Goal: Use online tool/utility

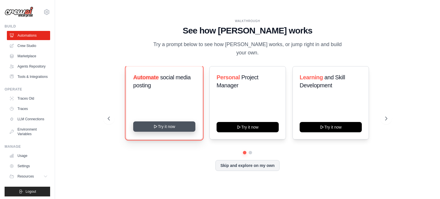
click at [160, 125] on button "Try it now" at bounding box center [164, 127] width 62 height 10
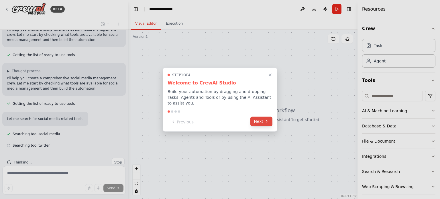
scroll to position [66, 0]
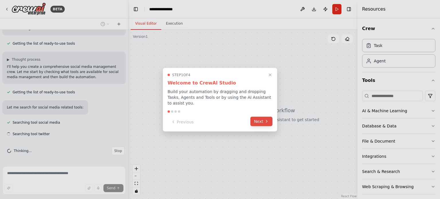
click at [261, 118] on button "Next" at bounding box center [261, 121] width 22 height 9
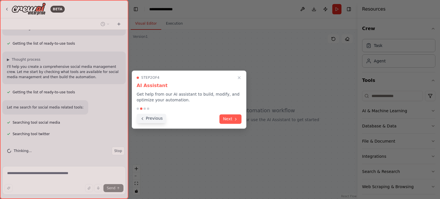
scroll to position [77, 0]
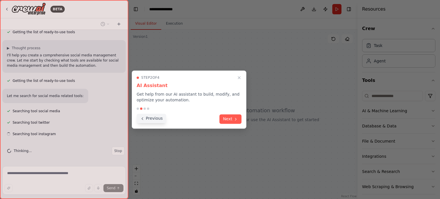
click at [150, 118] on button "Previous" at bounding box center [152, 118] width 30 height 9
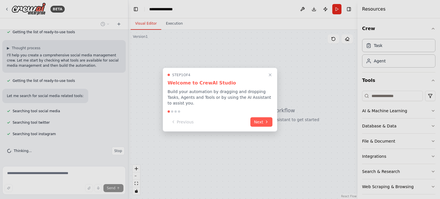
scroll to position [89, 0]
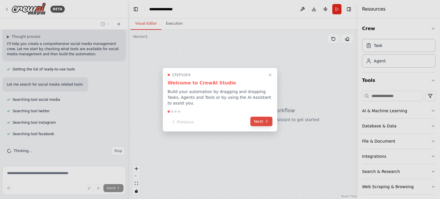
click at [260, 120] on button "Next" at bounding box center [261, 121] width 22 height 9
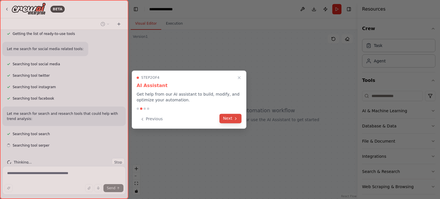
scroll to position [136, 0]
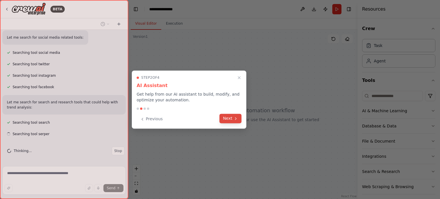
click at [234, 120] on icon at bounding box center [236, 118] width 5 height 5
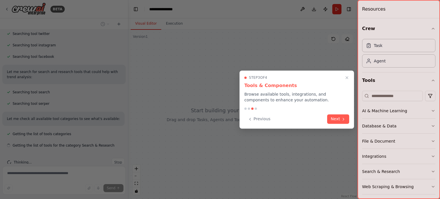
scroll to position [178, 0]
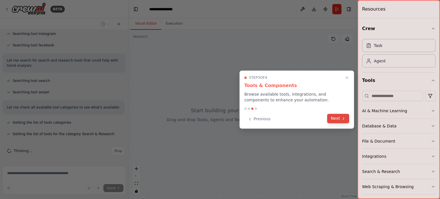
click at [332, 123] on button "Next" at bounding box center [338, 118] width 22 height 9
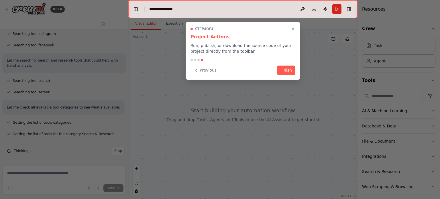
scroll to position [189, 0]
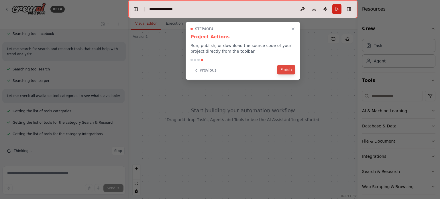
click at [289, 69] on button "Finish" at bounding box center [286, 69] width 18 height 9
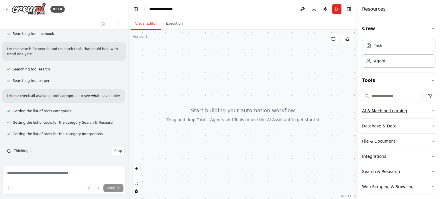
click at [375, 112] on div "AI & Machine Learning" at bounding box center [384, 111] width 45 height 6
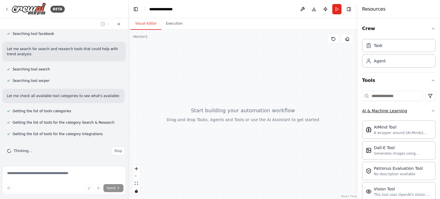
click at [375, 112] on div "AI & Machine Learning" at bounding box center [384, 111] width 45 height 6
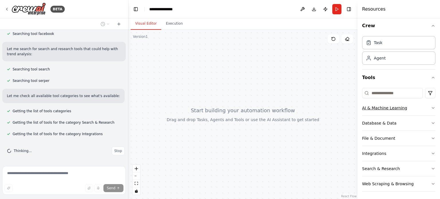
scroll to position [4, 0]
click at [378, 136] on div "File & Document" at bounding box center [378, 138] width 33 height 6
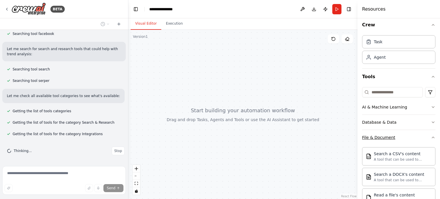
click at [378, 136] on div "File & Document" at bounding box center [378, 138] width 33 height 6
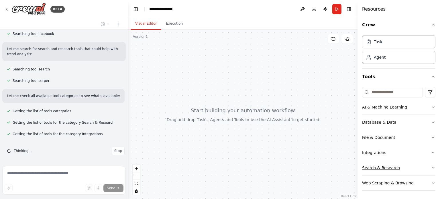
click at [379, 168] on div "Search & Research" at bounding box center [381, 168] width 38 height 6
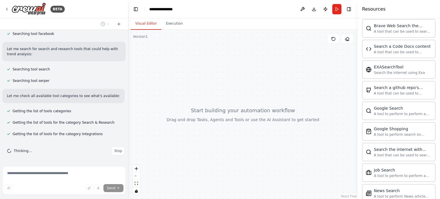
scroll to position [176, 0]
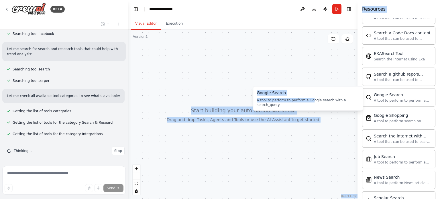
drag, startPoint x: 308, startPoint y: 99, endPoint x: 252, endPoint y: 99, distance: 55.0
click at [252, 99] on body "BETA Create a crew that schedules and publishes social media content across mul…" at bounding box center [220, 99] width 440 height 199
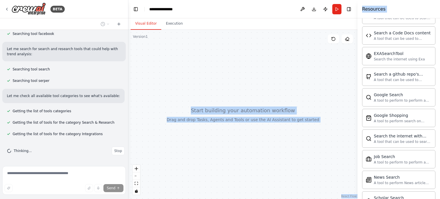
click at [305, 85] on div at bounding box center [242, 114] width 229 height 169
click at [312, 98] on div at bounding box center [242, 114] width 229 height 169
click at [312, 153] on div at bounding box center [242, 114] width 229 height 169
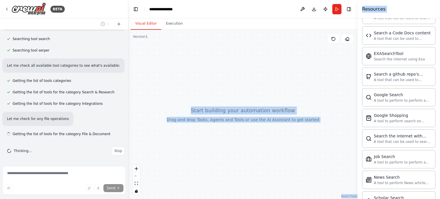
click at [393, 12] on div "Resources" at bounding box center [399, 9] width 83 height 18
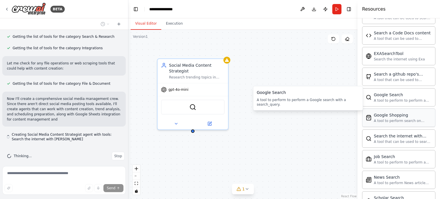
scroll to position [280, 0]
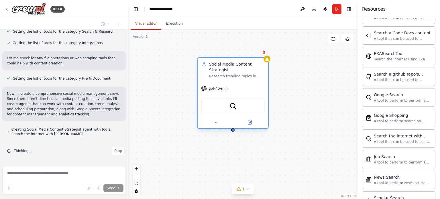
drag, startPoint x: 207, startPoint y: 65, endPoint x: 248, endPoint y: 66, distance: 40.4
click at [248, 66] on div "Social Media Content Strategist" at bounding box center [237, 66] width 56 height 11
click at [264, 52] on icon at bounding box center [263, 51] width 3 height 3
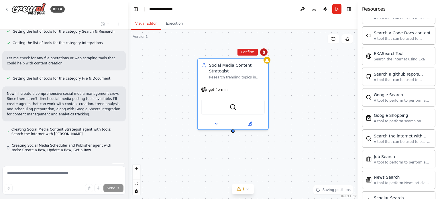
scroll to position [296, 0]
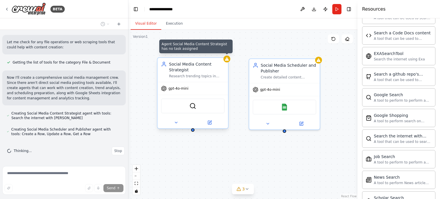
click at [228, 60] on icon at bounding box center [227, 58] width 4 height 3
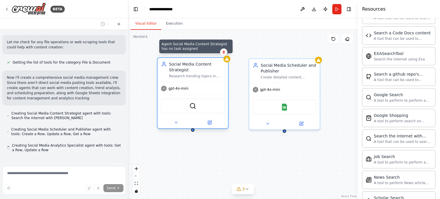
scroll to position [312, 0]
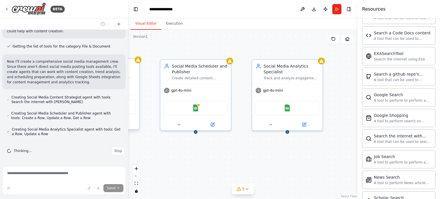
drag, startPoint x: 300, startPoint y: 150, endPoint x: 211, endPoint y: 151, distance: 88.9
click at [211, 151] on div "Social Media Content Strategist Research trending topics in {industry} and gene…" at bounding box center [242, 114] width 229 height 169
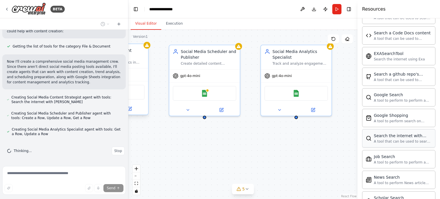
drag, startPoint x: 268, startPoint y: 161, endPoint x: 367, endPoint y: 145, distance: 100.4
click at [367, 145] on div "BETA Create a crew that schedules and publishes social media content across mul…" at bounding box center [220, 99] width 440 height 199
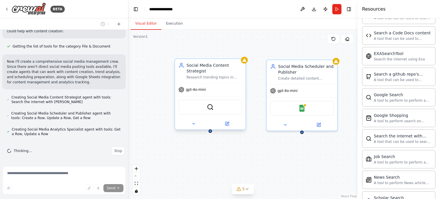
drag, startPoint x: 195, startPoint y: 150, endPoint x: 268, endPoint y: 165, distance: 74.4
click at [268, 165] on div "Social Media Content Strategist Research trending topics in {industry} and gene…" at bounding box center [242, 114] width 229 height 169
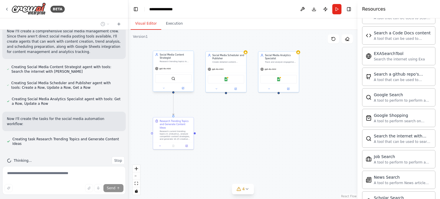
drag, startPoint x: 292, startPoint y: 169, endPoint x: 242, endPoint y: 125, distance: 66.5
click at [242, 125] on div ".deletable-edge-delete-btn { width: 20px; height: 20px; border: 0px solid #ffff…" at bounding box center [242, 114] width 229 height 169
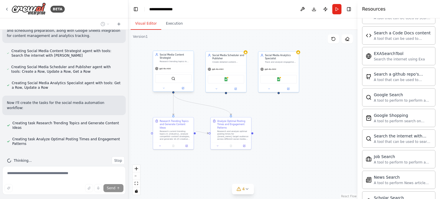
scroll to position [370, 0]
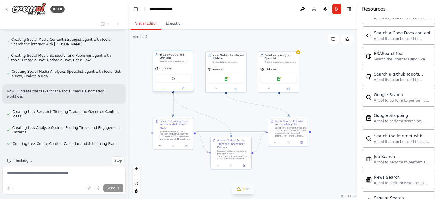
click at [238, 188] on icon at bounding box center [239, 188] width 4 height 3
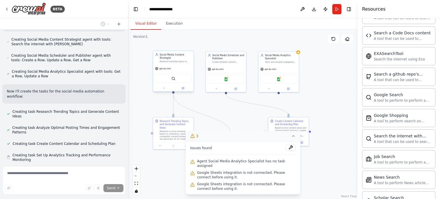
scroll to position [382, 0]
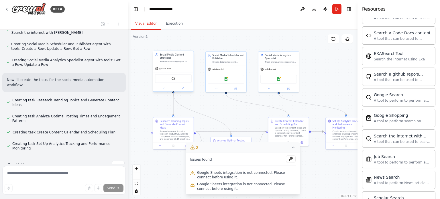
click at [293, 148] on icon at bounding box center [293, 147] width 5 height 5
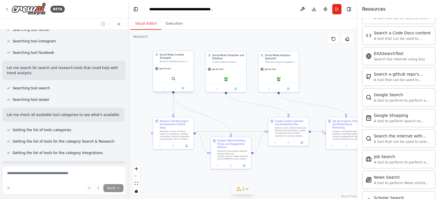
scroll to position [0, 0]
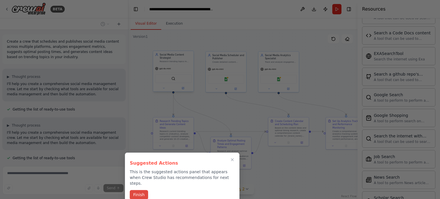
click at [141, 190] on button "Finish" at bounding box center [139, 194] width 18 height 9
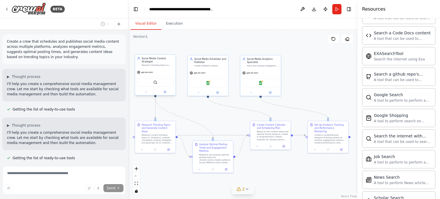
drag, startPoint x: 275, startPoint y: 167, endPoint x: 288, endPoint y: 168, distance: 13.8
click at [288, 168] on div ".deletable-edge-delete-btn { width: 20px; height: 20px; border: 0px solid #ffff…" at bounding box center [242, 114] width 229 height 169
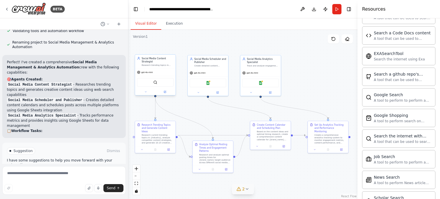
click at [161, 81] on div "SerperDevTool" at bounding box center [155, 82] width 37 height 9
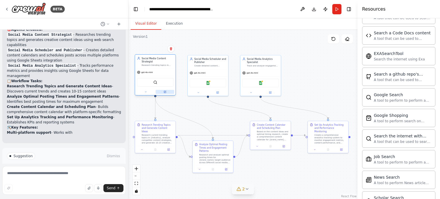
click at [165, 92] on icon at bounding box center [165, 91] width 1 height 1
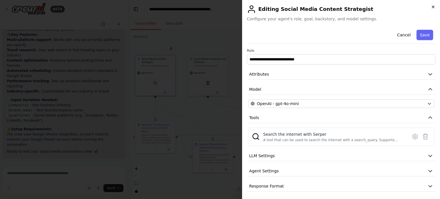
click at [432, 6] on icon "button" at bounding box center [433, 7] width 5 height 5
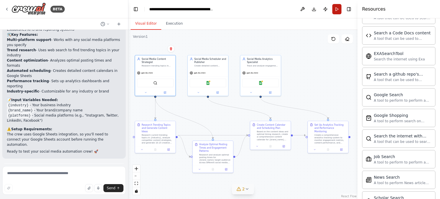
click at [335, 6] on button "Run" at bounding box center [336, 9] width 9 height 10
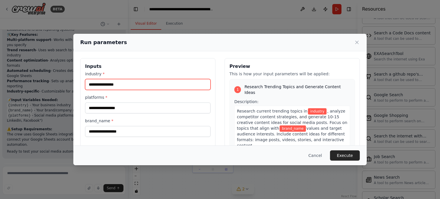
click at [132, 87] on input "industry *" at bounding box center [148, 84] width 126 height 11
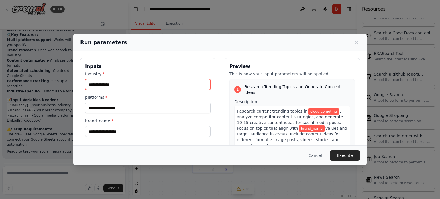
type input "**********"
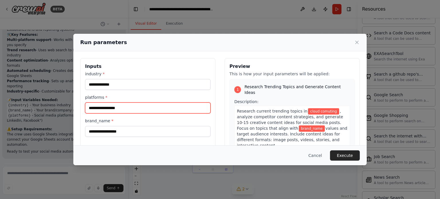
click at [119, 108] on input "platforms *" at bounding box center [148, 108] width 126 height 11
type input "**********"
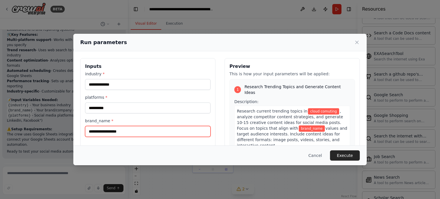
click at [118, 130] on input "brand_name *" at bounding box center [148, 131] width 126 height 11
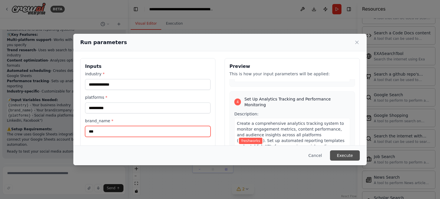
type input "***"
click at [343, 154] on button "Execute" at bounding box center [345, 155] width 30 height 10
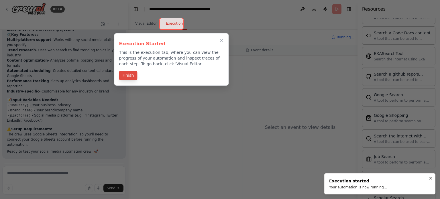
click at [125, 77] on button "Finish" at bounding box center [128, 75] width 18 height 9
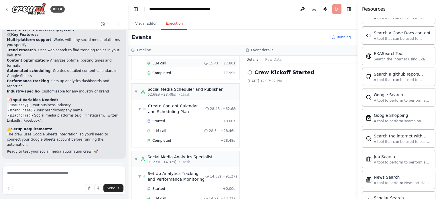
scroll to position [147, 0]
